Goal: Check status

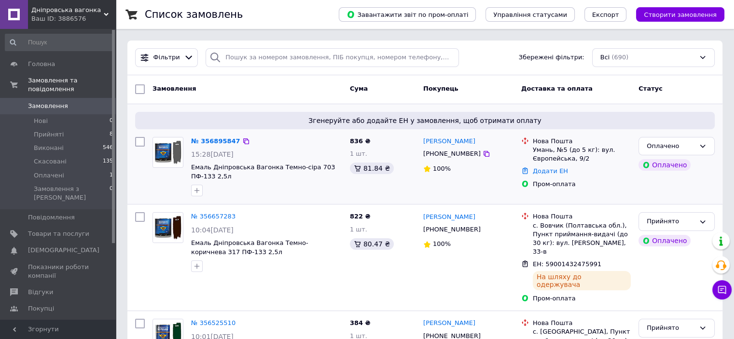
click at [440, 191] on div "[PERSON_NAME] [PHONE_NUMBER] 100%" at bounding box center [468, 167] width 98 height 68
click at [465, 174] on div "100%" at bounding box center [468, 169] width 90 height 13
click at [211, 137] on link "№ 356895847" at bounding box center [215, 140] width 49 height 7
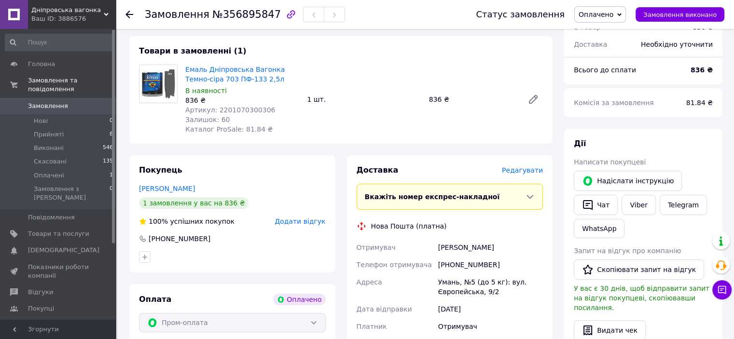
scroll to position [48, 0]
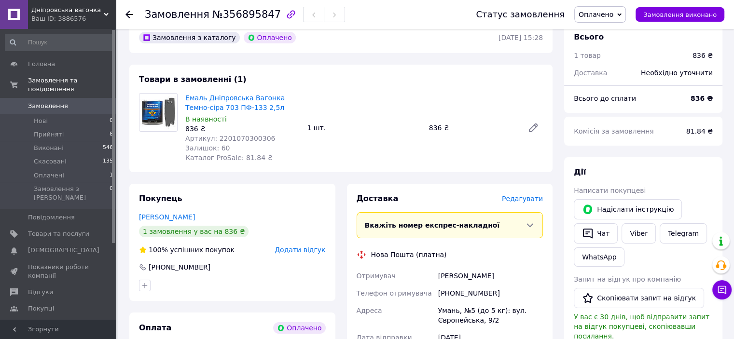
click at [621, 15] on icon at bounding box center [619, 15] width 4 height 4
click at [603, 33] on li "Прийнято" at bounding box center [599, 34] width 51 height 14
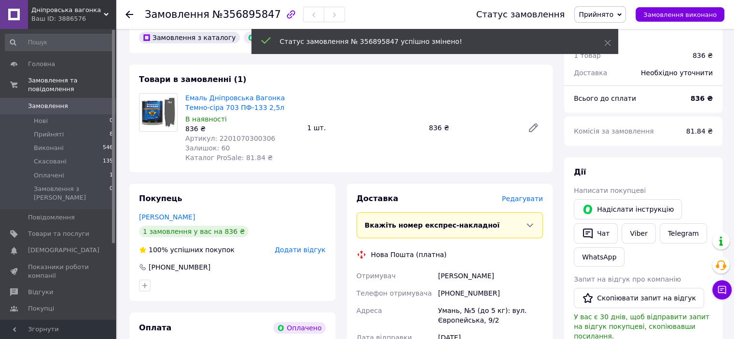
click at [39, 102] on span "Замовлення" at bounding box center [48, 106] width 40 height 9
